Goal: Check status: Check status

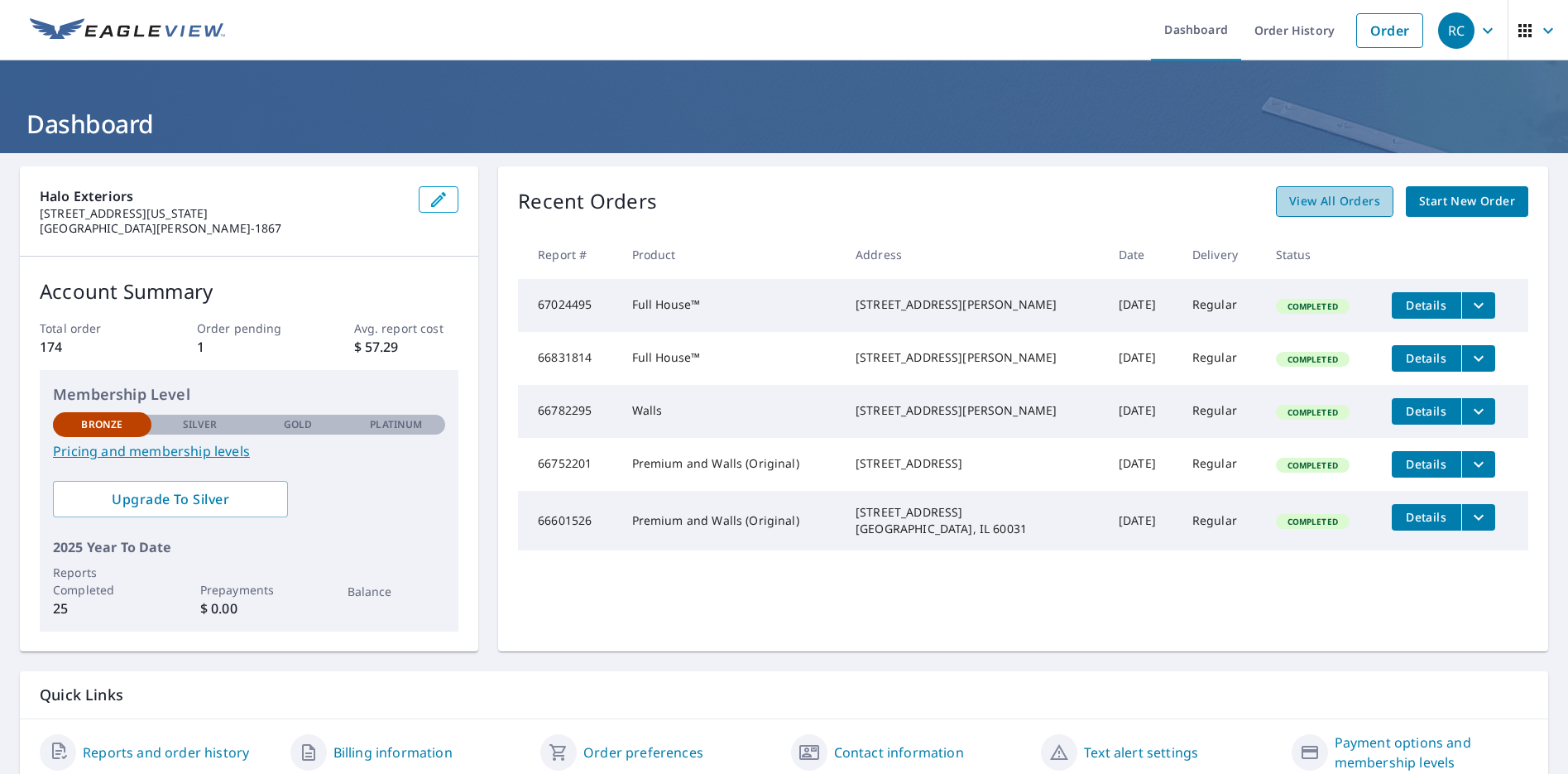
click at [1317, 198] on span "View All Orders" at bounding box center [1334, 201] width 91 height 21
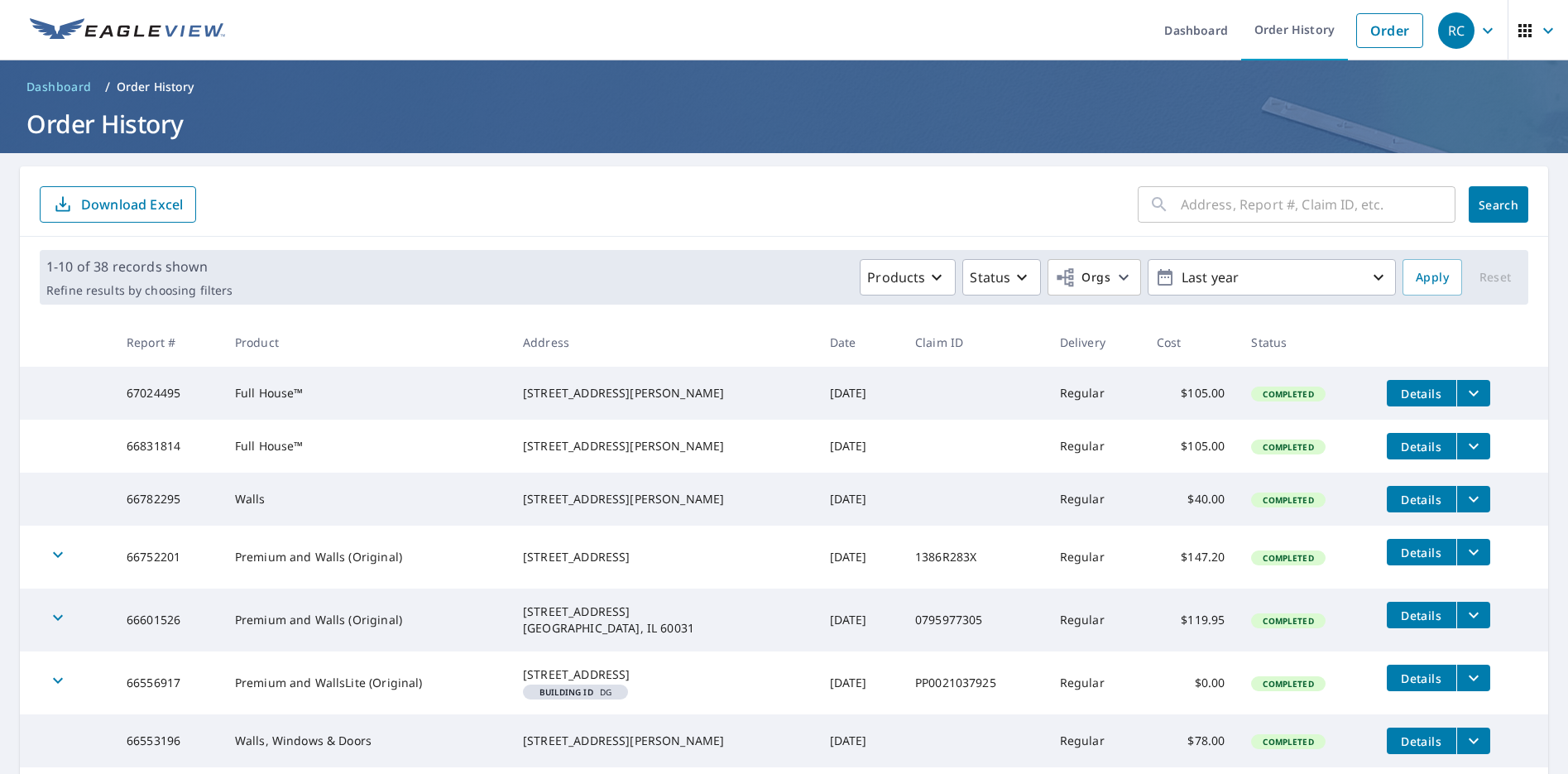
click at [1221, 210] on input "text" at bounding box center [1318, 204] width 275 height 46
type input "1005 Abbey"
click button "Search" at bounding box center [1498, 204] width 60 height 36
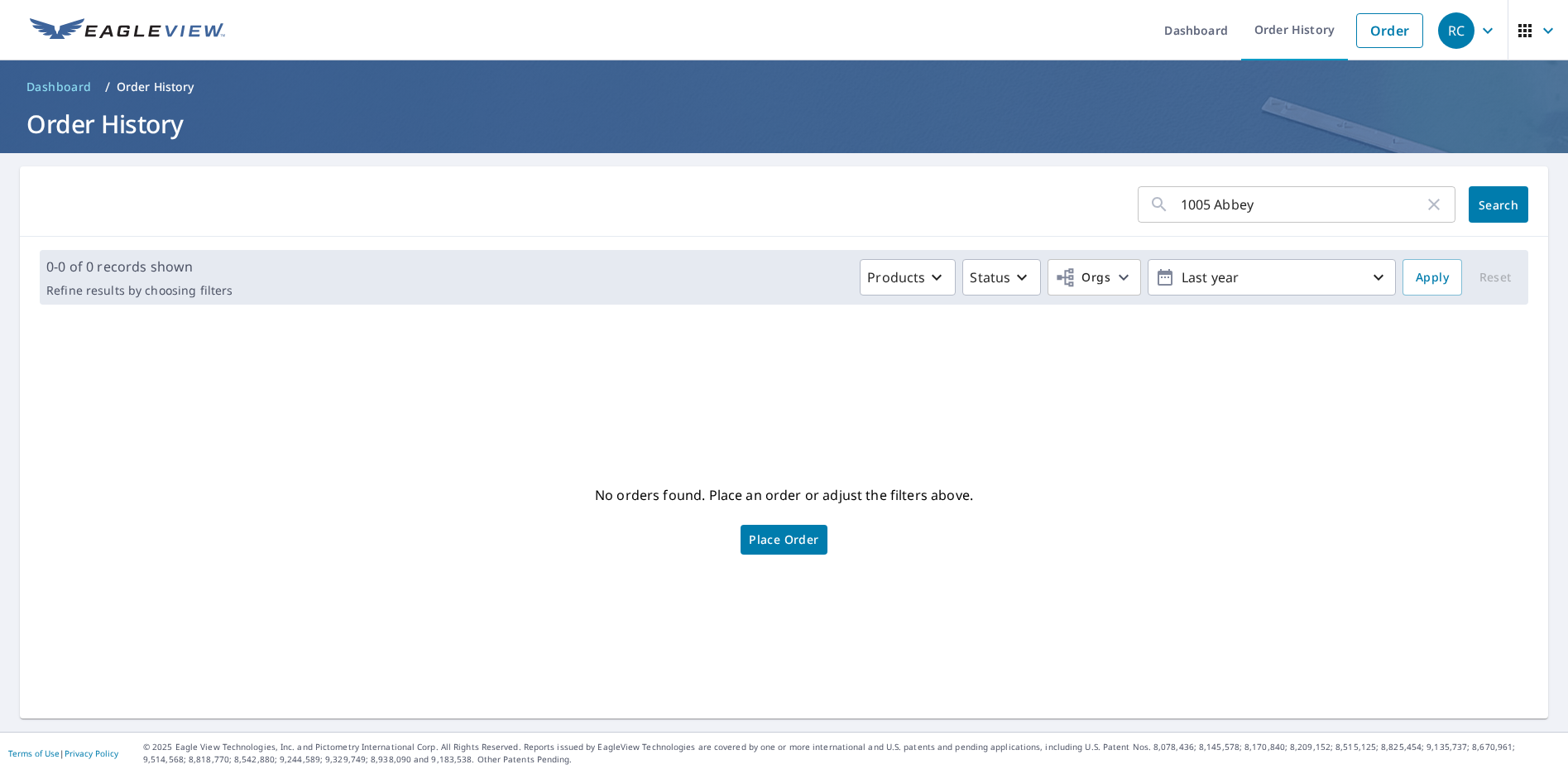
click at [772, 537] on span "Place Order" at bounding box center [784, 540] width 70 height 8
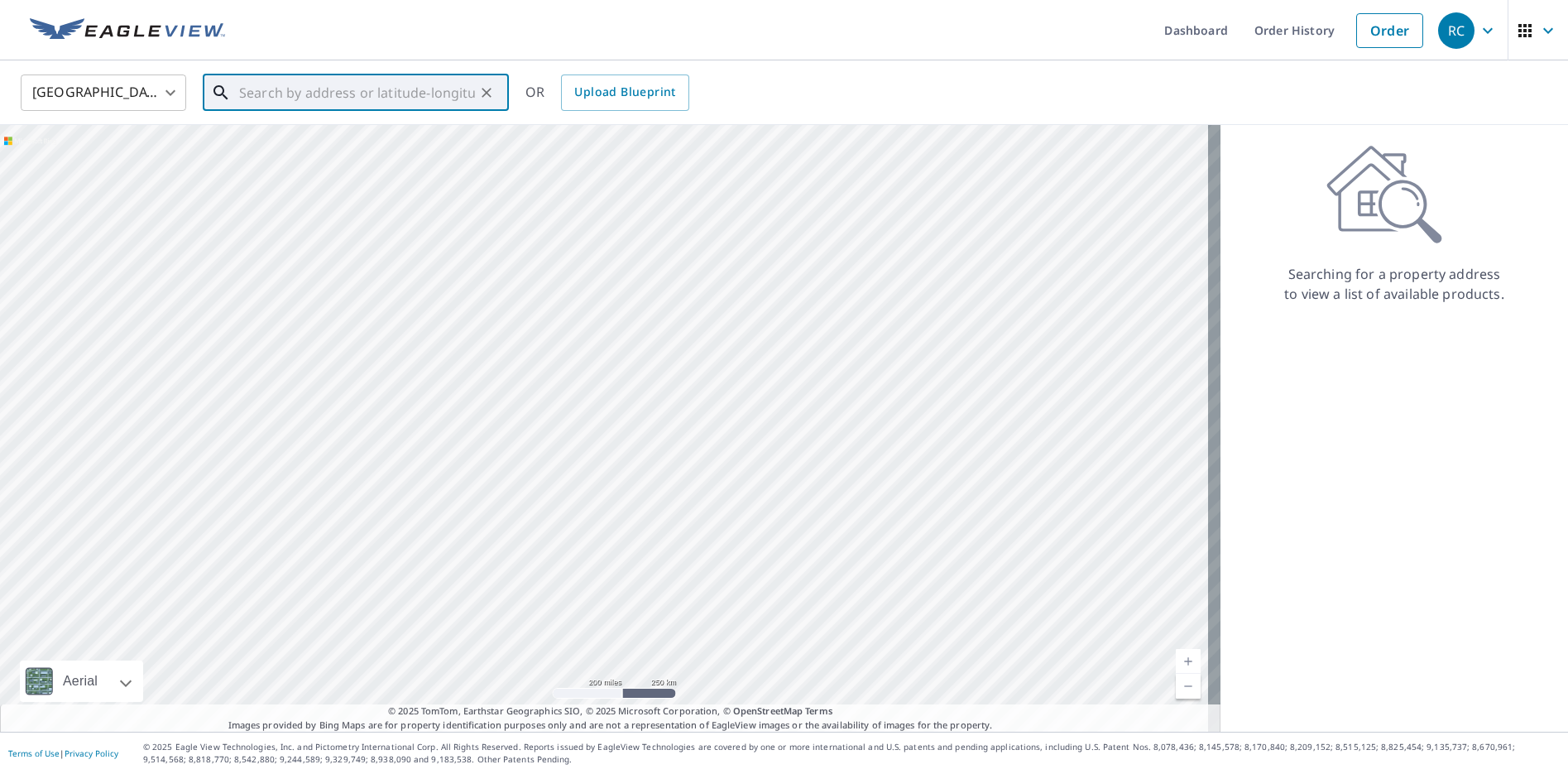
click at [313, 106] on input "text" at bounding box center [356, 92] width 235 height 46
